Goal: Task Accomplishment & Management: Manage account settings

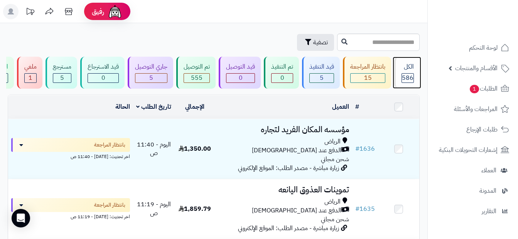
click at [409, 75] on span "586" at bounding box center [408, 77] width 12 height 9
click at [414, 74] on div "586" at bounding box center [408, 78] width 12 height 10
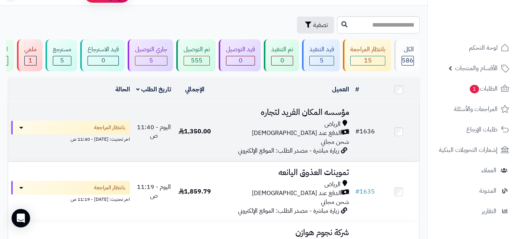
scroll to position [39, 0]
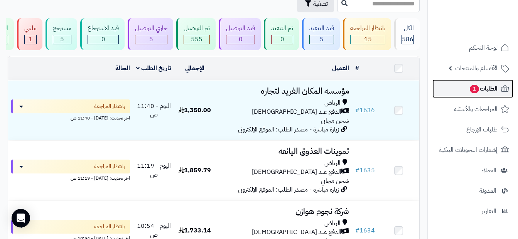
click at [470, 89] on span "1" at bounding box center [474, 89] width 9 height 8
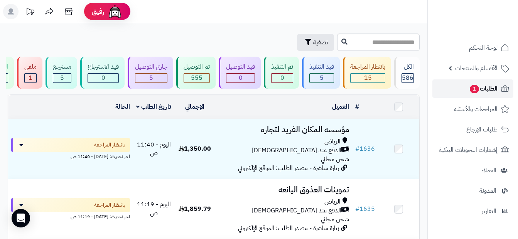
click at [492, 91] on span "الطلبات 1" at bounding box center [483, 88] width 29 height 11
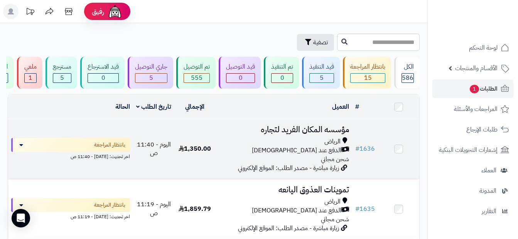
drag, startPoint x: 480, startPoint y: 89, endPoint x: 354, endPoint y: 146, distance: 138.6
click at [354, 146] on td "# 1636" at bounding box center [365, 149] width 26 height 60
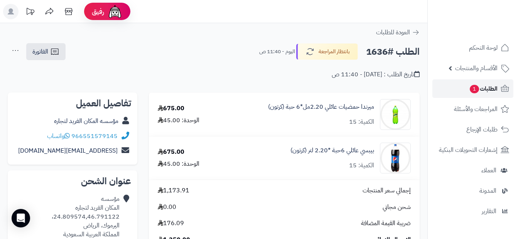
click at [486, 91] on span "الطلبات 1" at bounding box center [483, 88] width 29 height 11
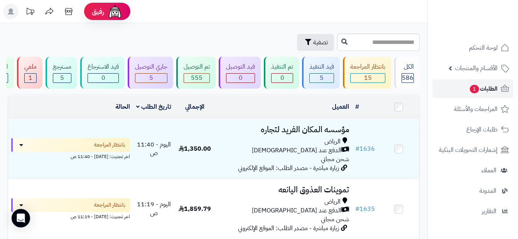
click at [488, 88] on span "الطلبات 1" at bounding box center [483, 88] width 29 height 11
click at [494, 88] on span "الطلبات 1" at bounding box center [483, 88] width 29 height 11
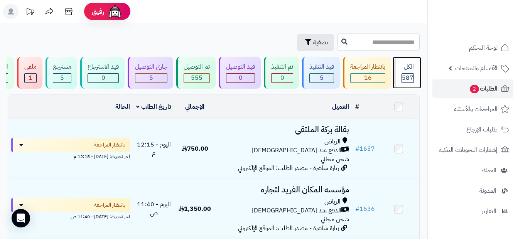
click at [404, 75] on span "587" at bounding box center [408, 77] width 12 height 9
click at [482, 84] on span "الطلبات 2" at bounding box center [483, 88] width 29 height 11
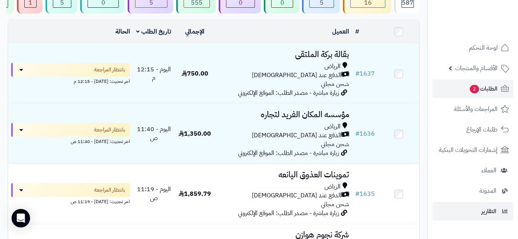
scroll to position [77, 0]
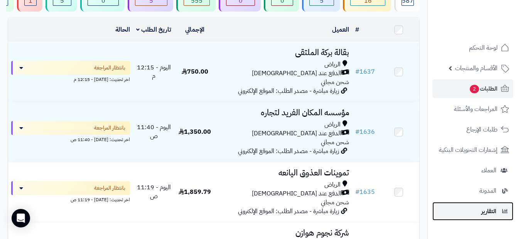
click at [495, 214] on span "التقارير" at bounding box center [488, 211] width 15 height 11
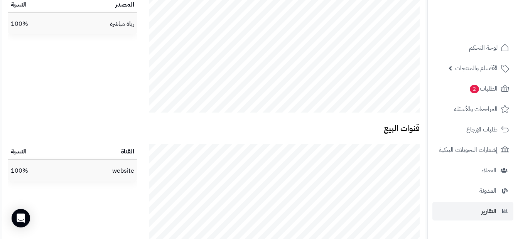
scroll to position [1539, 0]
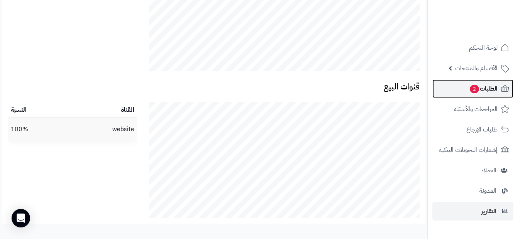
click at [465, 89] on link "الطلبات 2" at bounding box center [472, 88] width 81 height 19
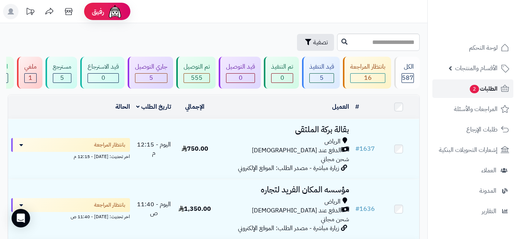
click at [467, 87] on link "الطلبات 2" at bounding box center [472, 88] width 81 height 19
click at [505, 92] on icon at bounding box center [504, 88] width 9 height 9
click at [500, 93] on link "الطلبات 2" at bounding box center [472, 88] width 81 height 19
click at [474, 89] on span "2" at bounding box center [474, 89] width 9 height 8
click at [505, 88] on icon at bounding box center [504, 88] width 9 height 9
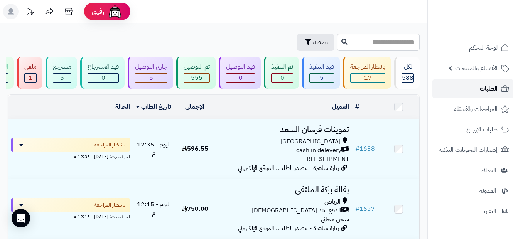
click at [485, 88] on span "الطلبات" at bounding box center [489, 88] width 18 height 11
click at [495, 88] on span "الطلبات" at bounding box center [489, 88] width 18 height 11
click at [369, 76] on span "17" at bounding box center [368, 77] width 8 height 9
click at [412, 83] on div "الكل 588" at bounding box center [406, 73] width 25 height 32
click at [410, 69] on div "الكل" at bounding box center [408, 66] width 12 height 9
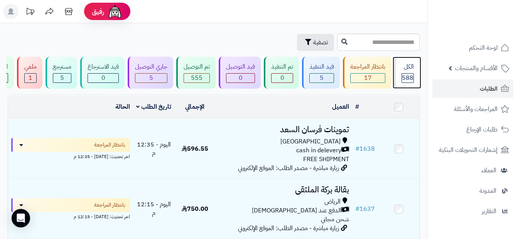
click at [408, 72] on div "الكل 588" at bounding box center [406, 73] width 25 height 32
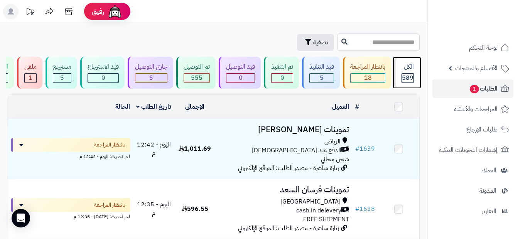
click at [416, 66] on div "الكل 589" at bounding box center [406, 73] width 25 height 32
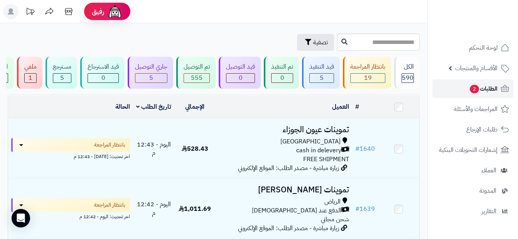
click at [466, 86] on link "الطلبات 2" at bounding box center [472, 88] width 81 height 19
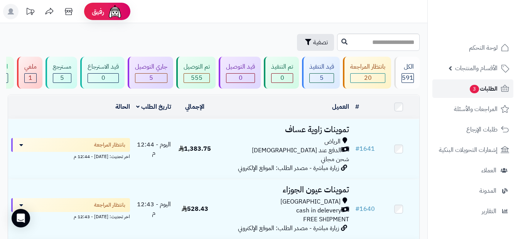
click at [494, 88] on span "الطلبات 3" at bounding box center [483, 88] width 29 height 11
click at [492, 90] on span "الطلبات 3" at bounding box center [483, 88] width 29 height 11
click at [461, 96] on link "الطلبات 3" at bounding box center [472, 88] width 81 height 19
click at [487, 81] on link "الطلبات 3" at bounding box center [472, 88] width 81 height 19
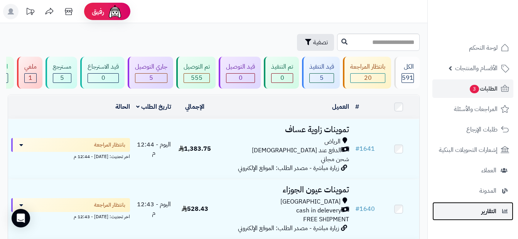
click at [497, 218] on link "التقارير" at bounding box center [472, 211] width 81 height 19
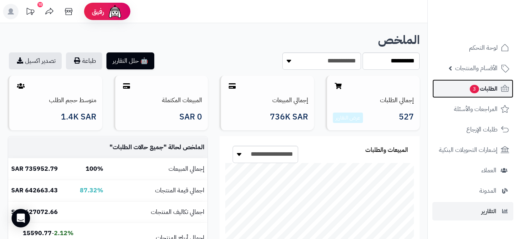
click at [484, 88] on span "الطلبات 3" at bounding box center [483, 88] width 29 height 11
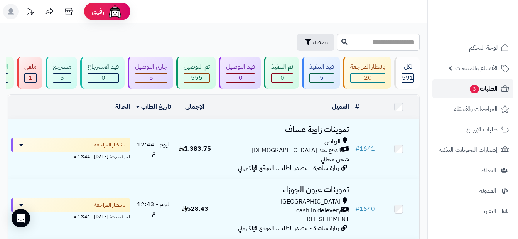
click at [487, 88] on span "الطلبات 3" at bounding box center [483, 88] width 29 height 11
click at [493, 90] on span "الطلبات 3" at bounding box center [483, 88] width 29 height 11
click at [490, 94] on link "الطلبات 3" at bounding box center [472, 88] width 81 height 19
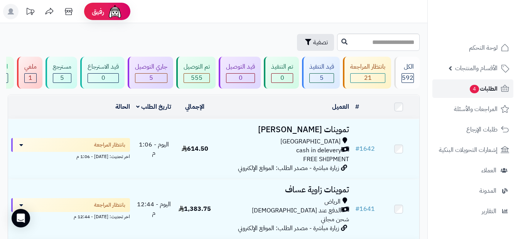
click at [496, 87] on span "الطلبات 4" at bounding box center [483, 88] width 29 height 11
click at [496, 95] on link "الطلبات 4" at bounding box center [472, 88] width 81 height 19
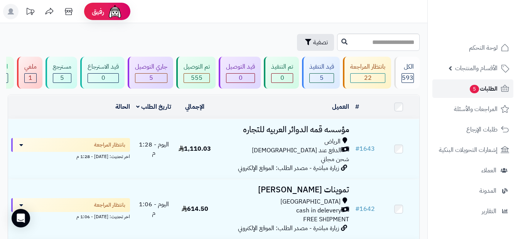
click at [466, 90] on link "الطلبات 5" at bounding box center [472, 88] width 81 height 19
click at [483, 89] on span "الطلبات 5" at bounding box center [483, 88] width 29 height 11
click at [407, 67] on div "الكل" at bounding box center [408, 66] width 12 height 9
click at [475, 83] on span "الطلبات 5" at bounding box center [483, 88] width 29 height 11
click at [464, 86] on link "الطلبات 5" at bounding box center [472, 88] width 81 height 19
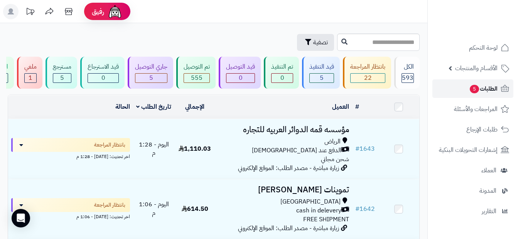
drag, startPoint x: 0, startPoint y: 0, endPoint x: 464, endPoint y: 86, distance: 472.4
click at [464, 86] on link "الطلبات 5" at bounding box center [472, 88] width 81 height 19
click at [477, 92] on link "الطلبات" at bounding box center [472, 88] width 81 height 19
click at [415, 80] on div "الكل 593" at bounding box center [406, 73] width 25 height 32
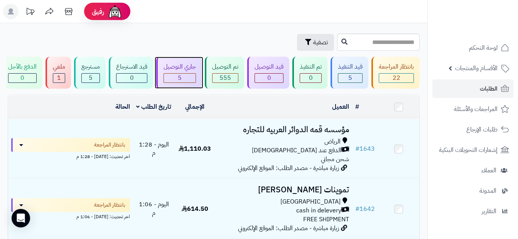
scroll to position [0, -34]
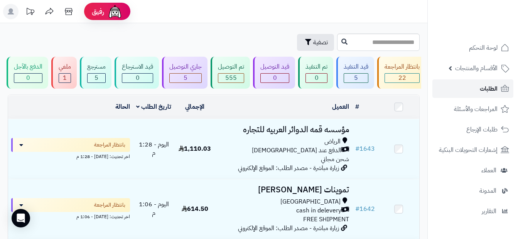
click at [485, 94] on link "الطلبات" at bounding box center [472, 88] width 81 height 19
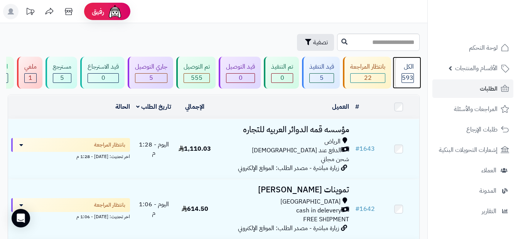
click at [408, 72] on div "الكل 593" at bounding box center [406, 73] width 25 height 32
click at [379, 79] on div "22" at bounding box center [368, 78] width 34 height 9
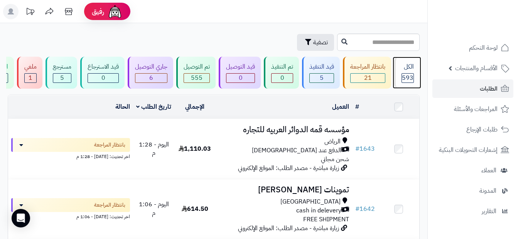
click at [405, 72] on div "الكل 593" at bounding box center [406, 73] width 25 height 32
click at [408, 70] on div "الكل" at bounding box center [408, 66] width 12 height 9
